Goal: Check status: Check status

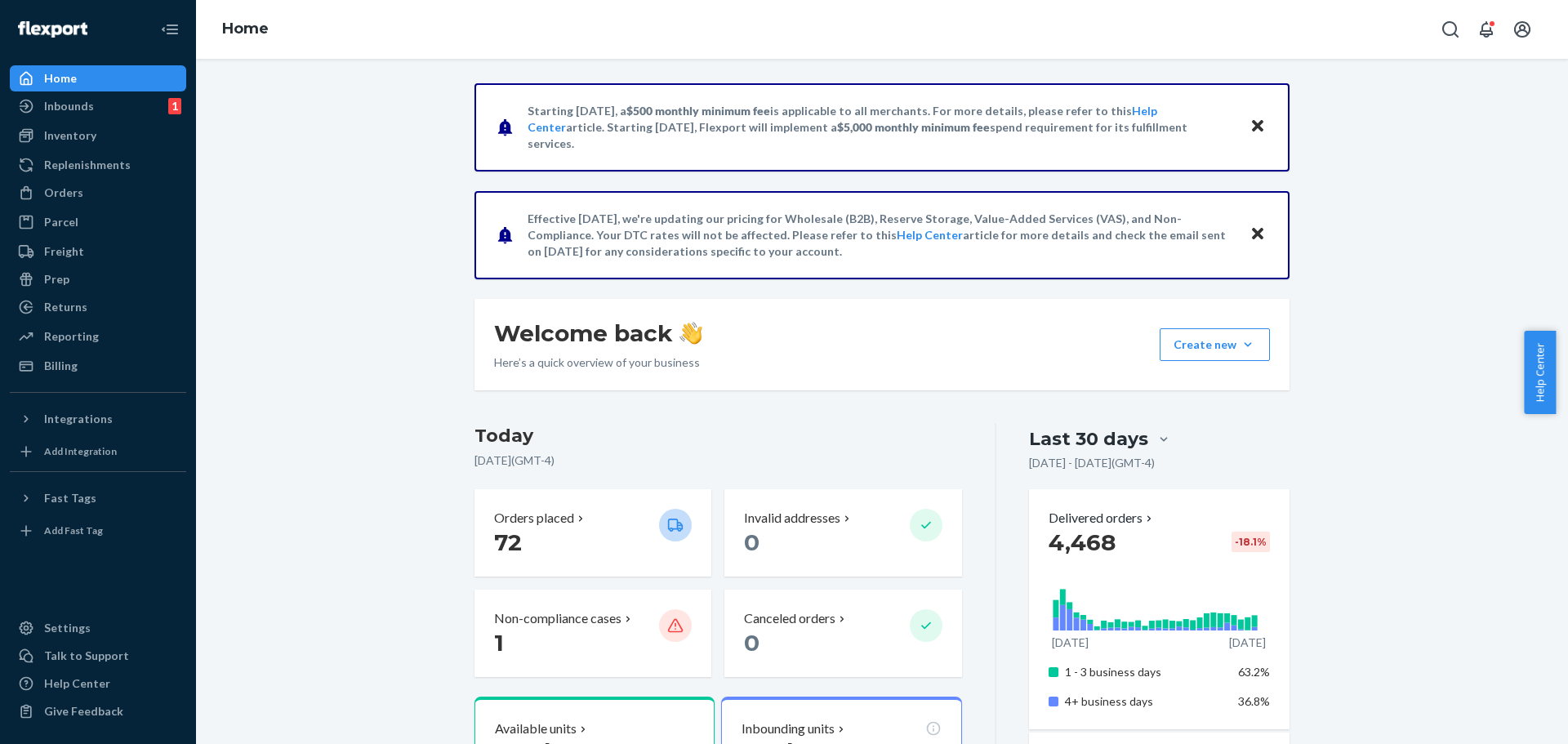
click at [94, 143] on div "Inventory" at bounding box center [71, 135] width 53 height 16
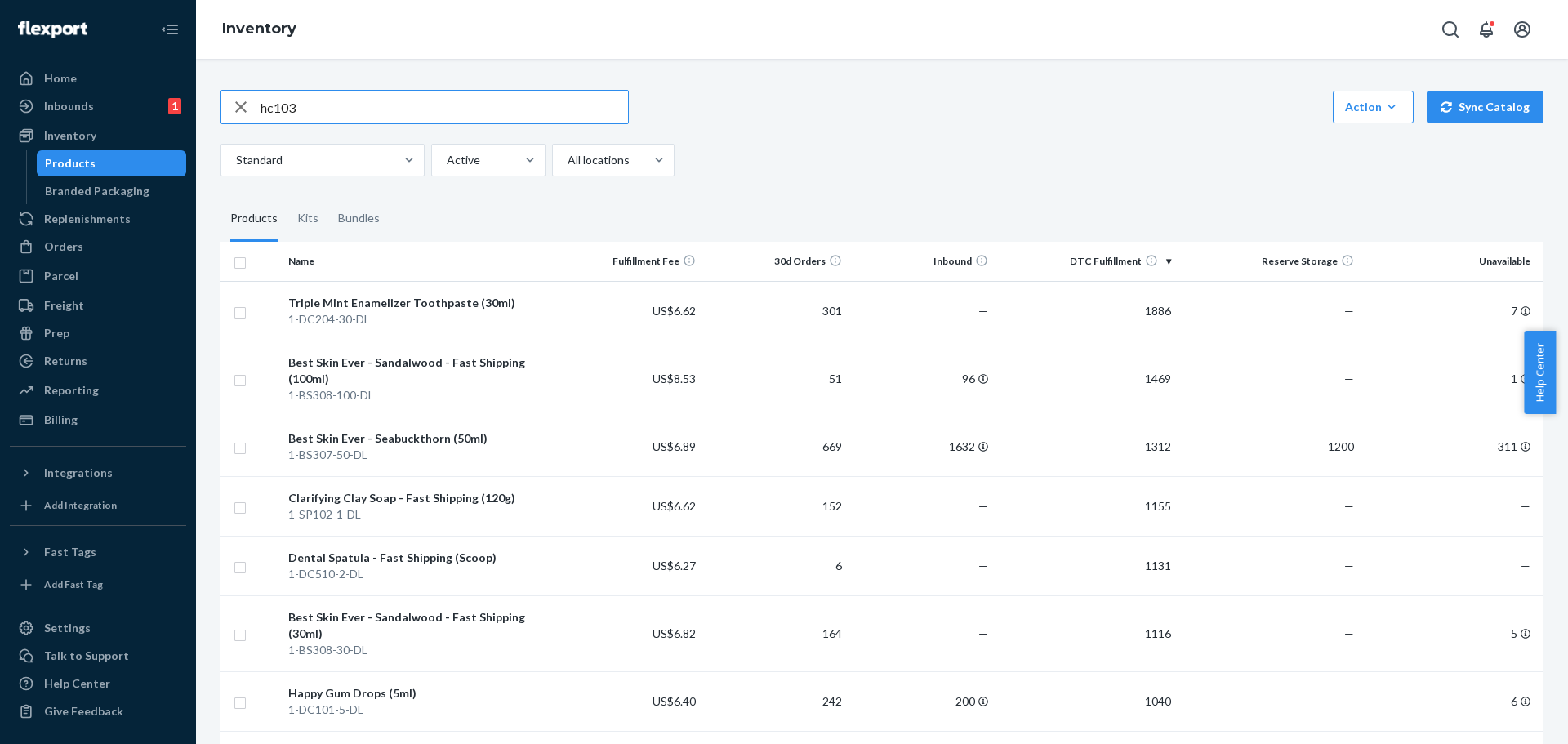
type input "hc103"
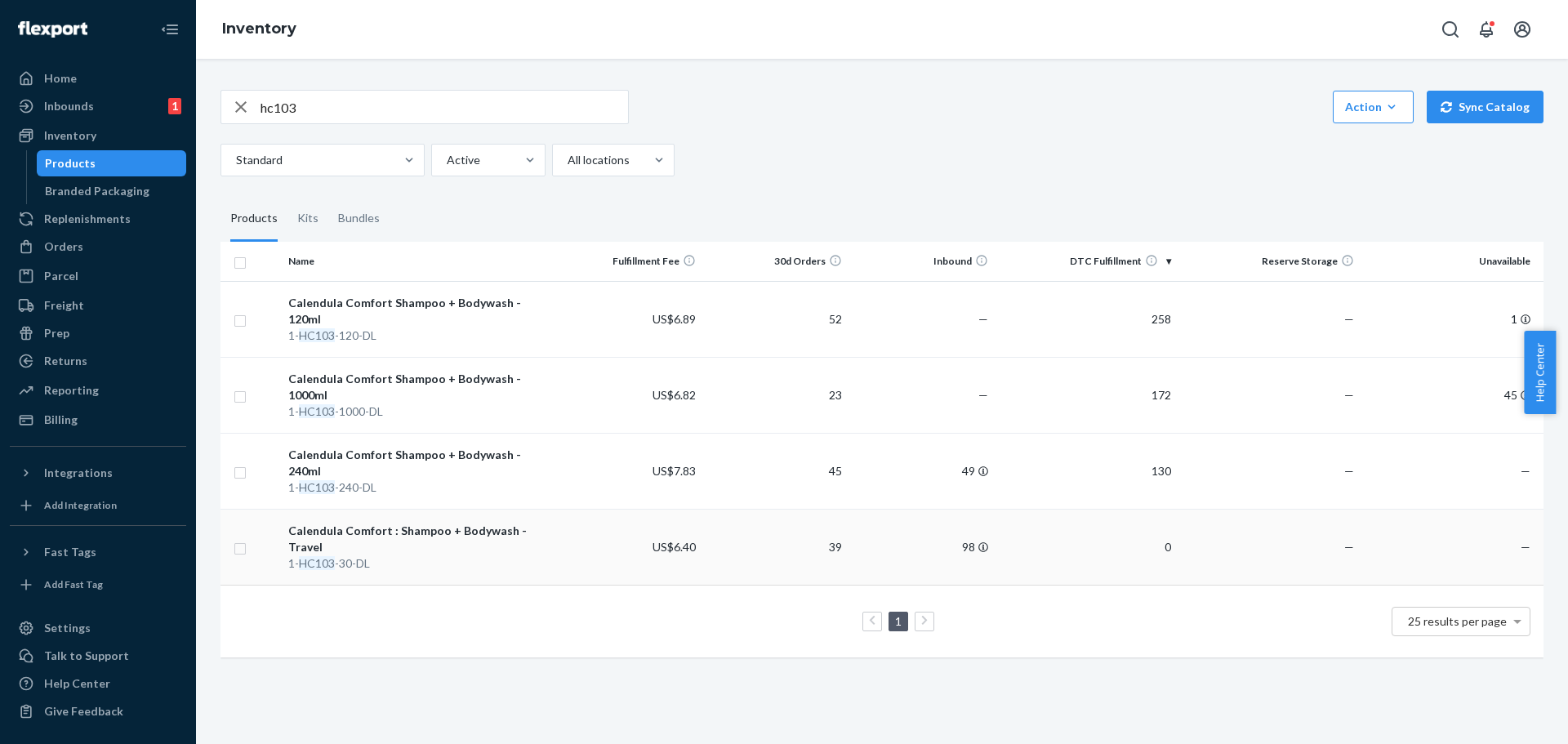
click at [1075, 524] on td "0" at bounding box center [1086, 546] width 183 height 76
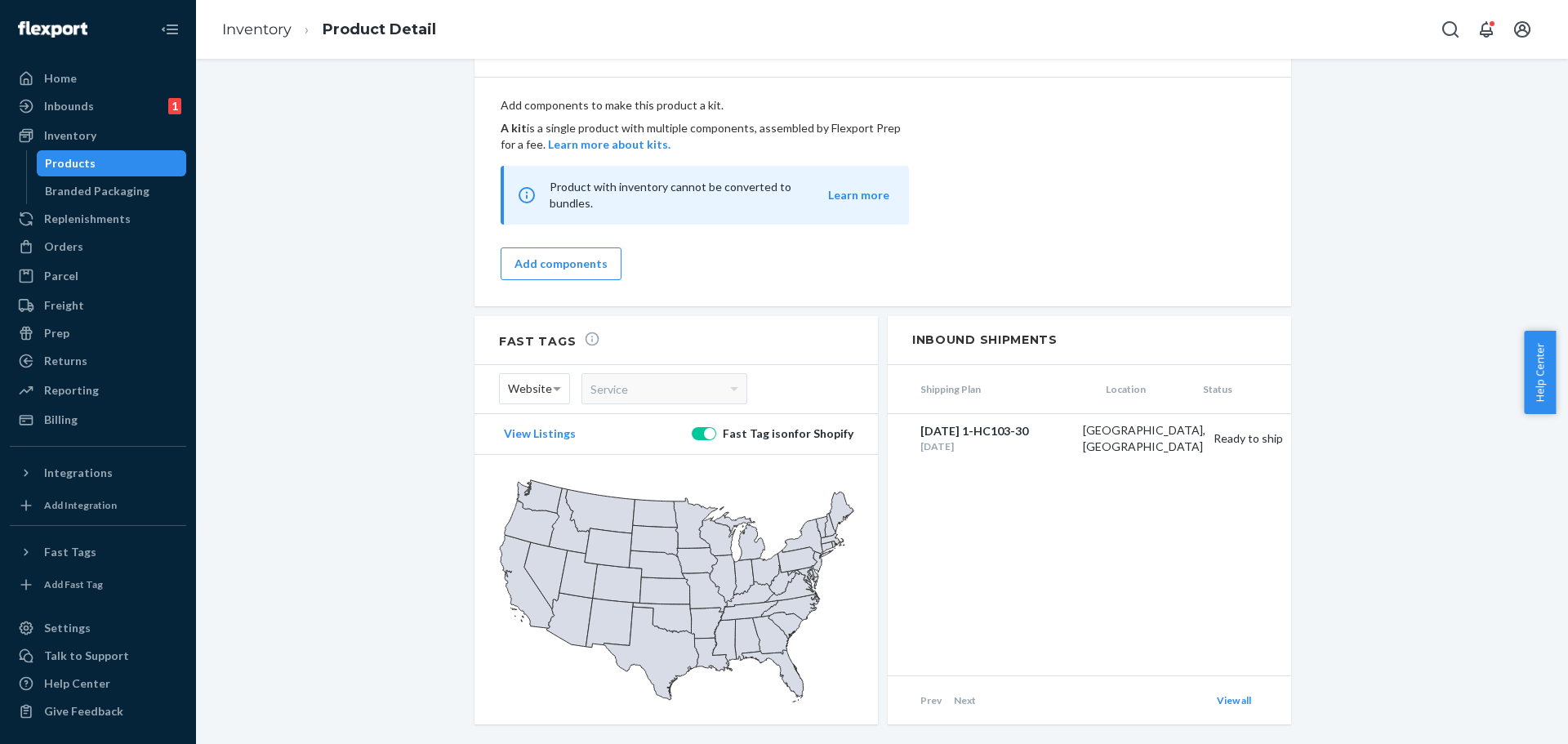
scroll to position [1048, 0]
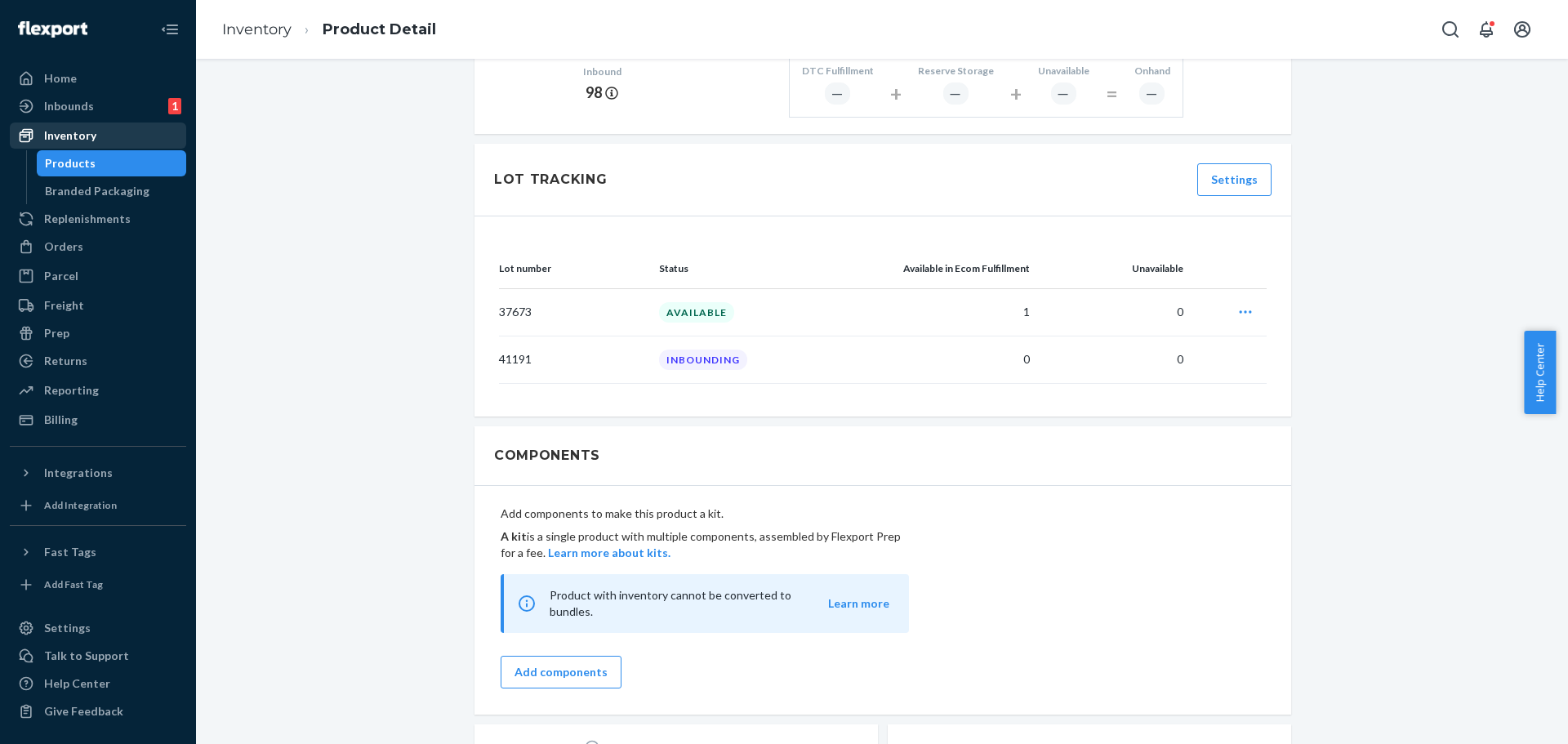
click at [85, 127] on div "Inventory" at bounding box center [71, 135] width 53 height 16
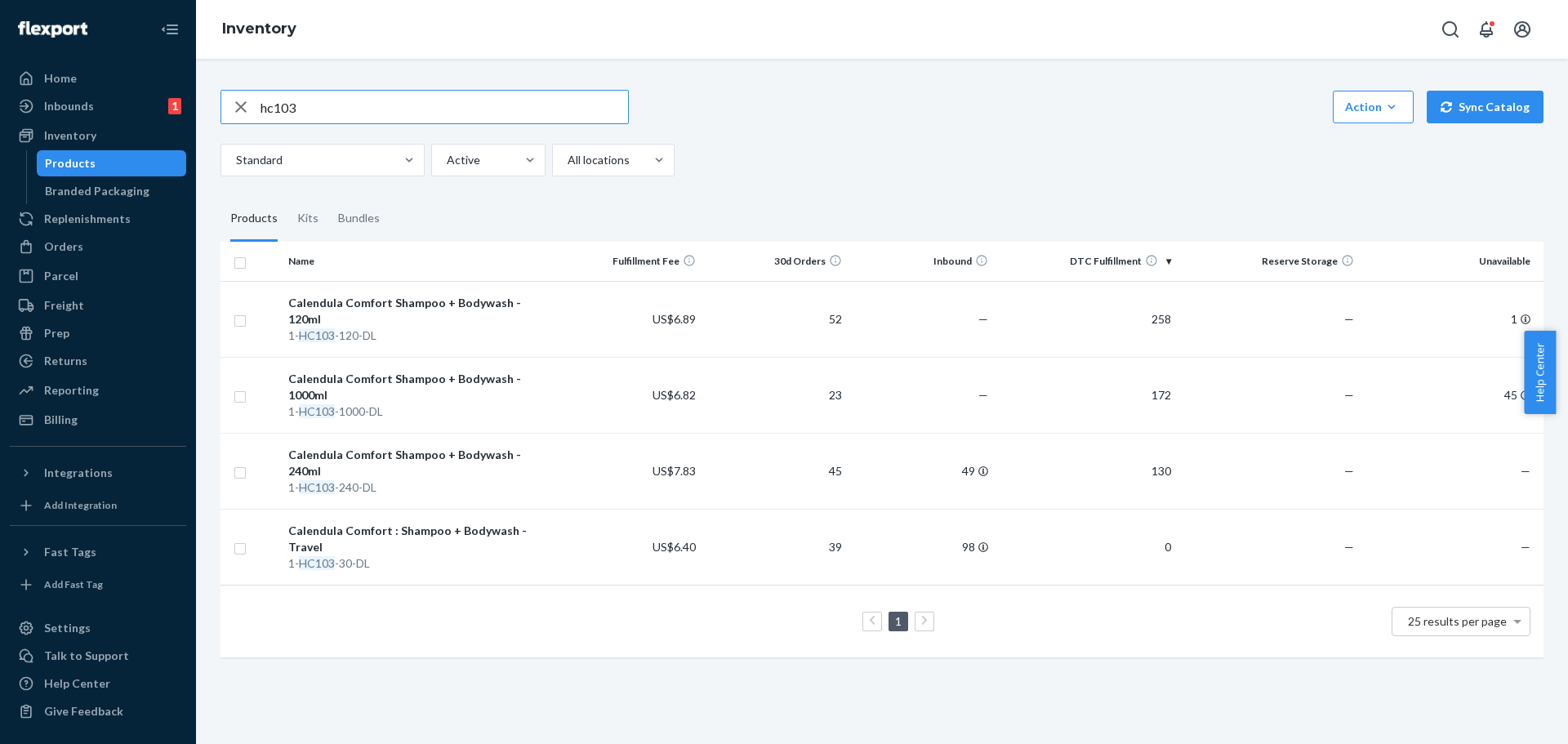
drag, startPoint x: 422, startPoint y: 95, endPoint x: 0, endPoint y: 88, distance: 422.1
click at [0, 102] on div "Home Inbounds 1 Shipping Plans Problems 1 Inventory Products Branded Packaging …" at bounding box center [784, 372] width 1568 height 744
type input "cr202"
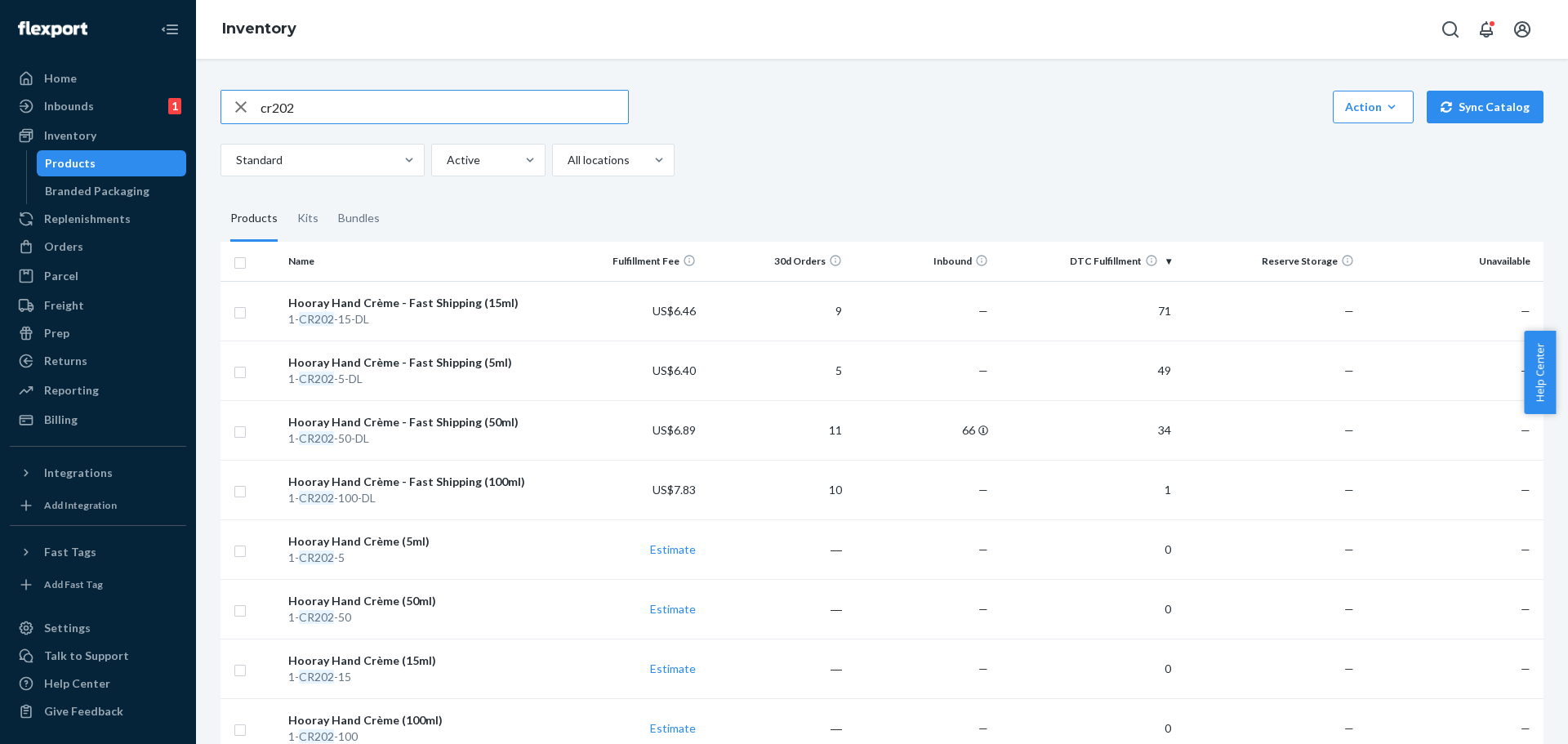
drag, startPoint x: 350, startPoint y: 105, endPoint x: 0, endPoint y: 67, distance: 352.1
click at [0, 77] on div "Home Inbounds 1 Shipping Plans Problems 1 Inventory Products Branded Packaging …" at bounding box center [784, 372] width 1568 height 744
type input "eo501"
